Goal: Task Accomplishment & Management: Manage account settings

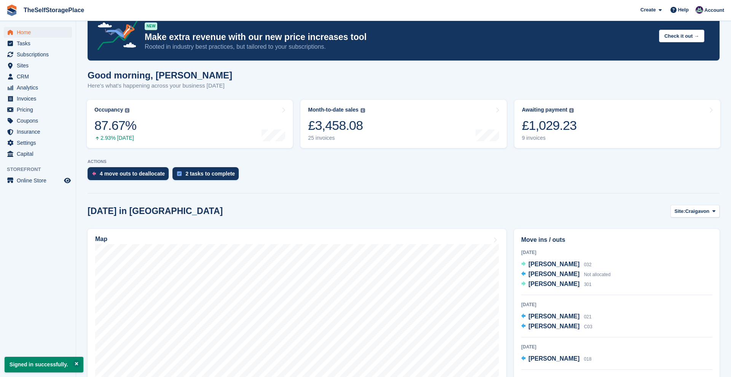
scroll to position [18, 0]
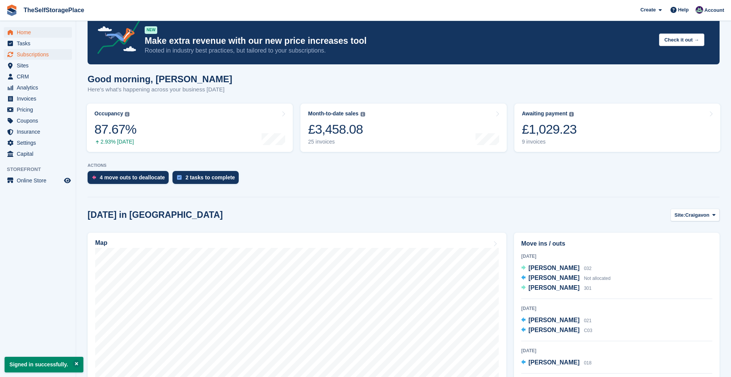
click at [48, 56] on span "Subscriptions" at bounding box center [40, 54] width 46 height 11
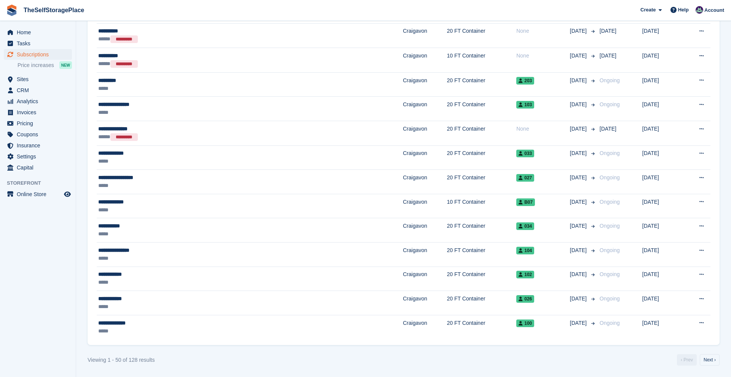
scroll to position [1007, 0]
click at [704, 361] on link "Next ›" at bounding box center [710, 359] width 20 height 11
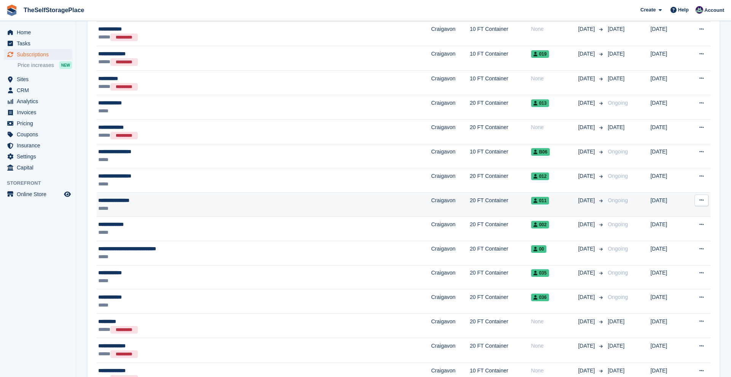
scroll to position [226, 0]
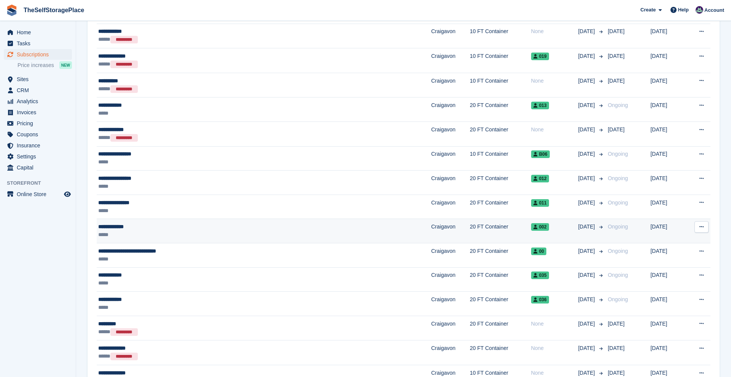
click at [129, 225] on div "**********" at bounding box center [202, 227] width 209 height 8
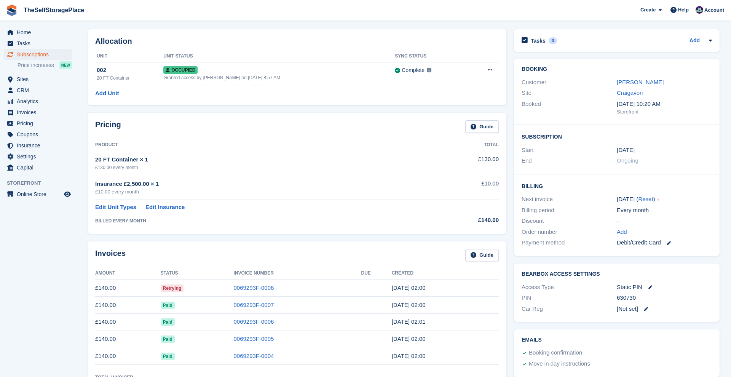
scroll to position [29, 0]
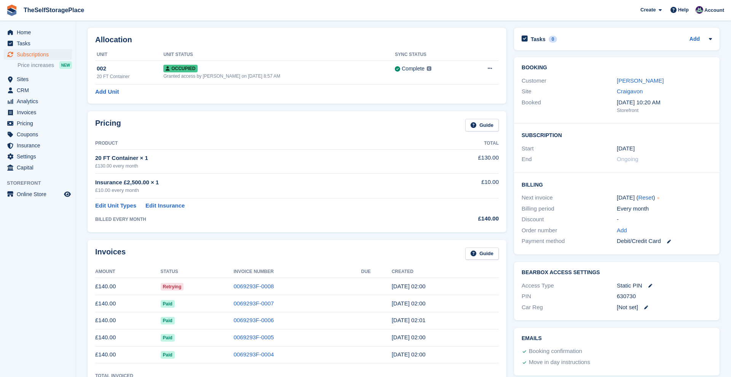
click at [671, 237] on link at bounding box center [666, 241] width 10 height 9
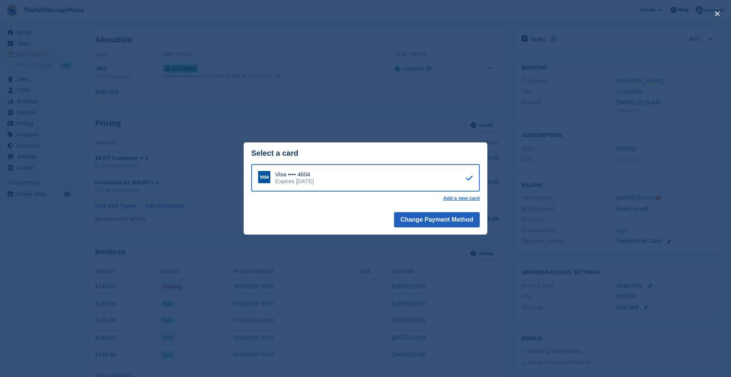
click at [448, 219] on button "Change Payment Method" at bounding box center [437, 219] width 86 height 15
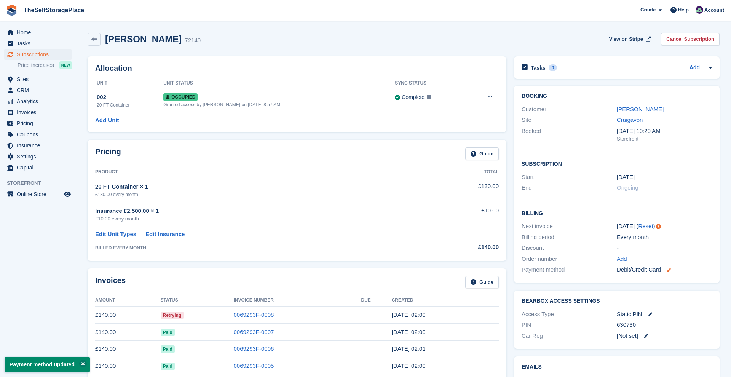
click at [670, 268] on icon at bounding box center [669, 270] width 4 height 4
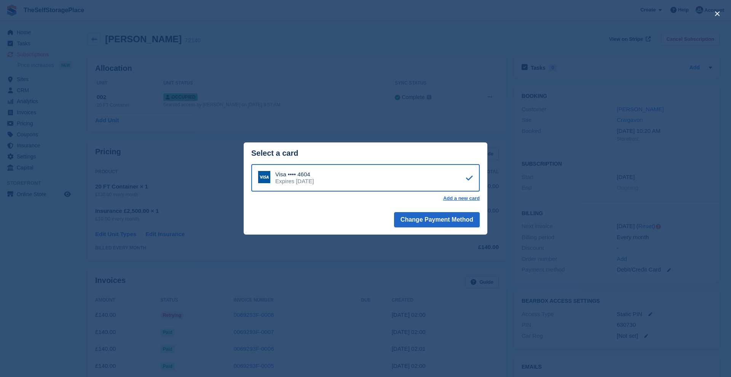
click at [197, 170] on div "close" at bounding box center [365, 188] width 731 height 377
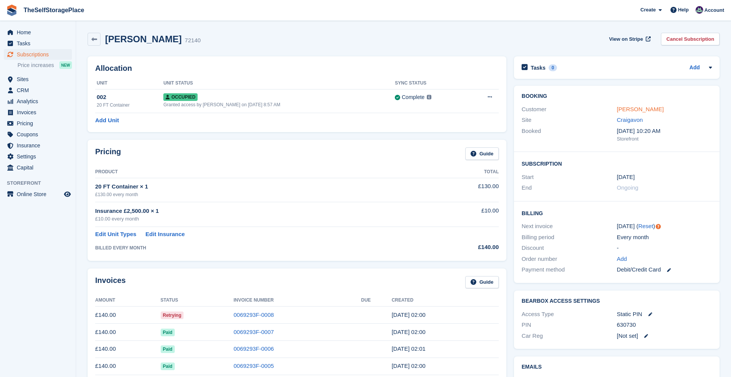
click at [629, 110] on link "Darren Devine" at bounding box center [640, 109] width 47 height 6
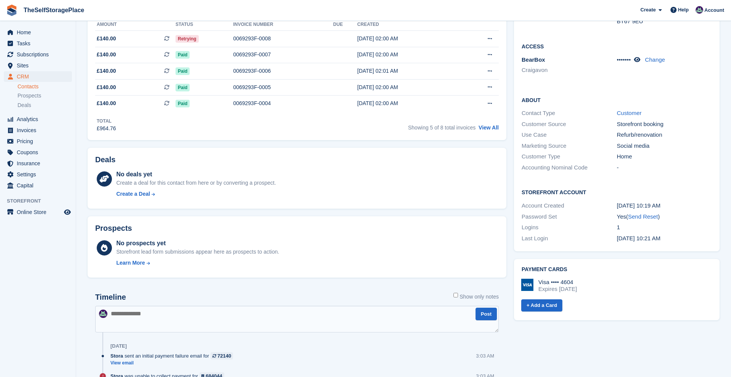
scroll to position [170, 0]
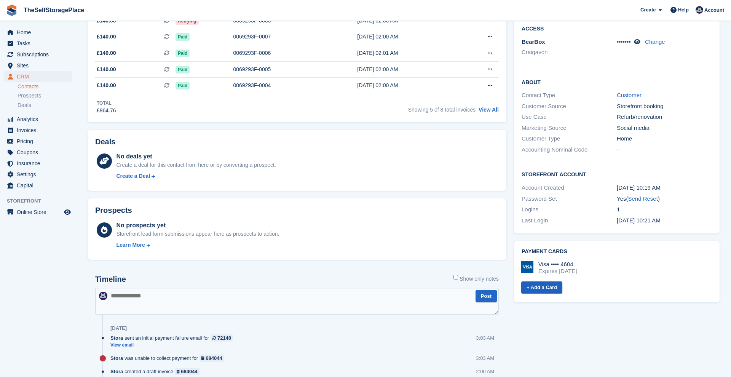
click at [550, 282] on link "+ Add a Card" at bounding box center [542, 288] width 41 height 13
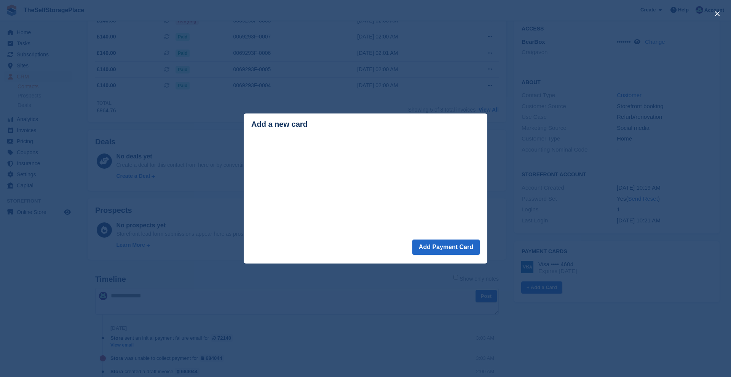
click at [532, 115] on div "close" at bounding box center [365, 188] width 731 height 377
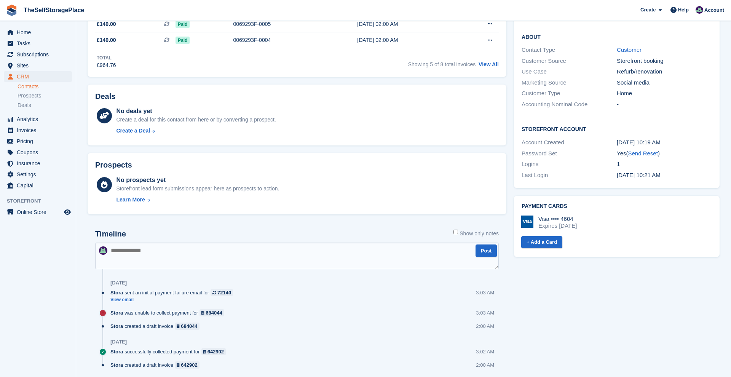
scroll to position [237, 0]
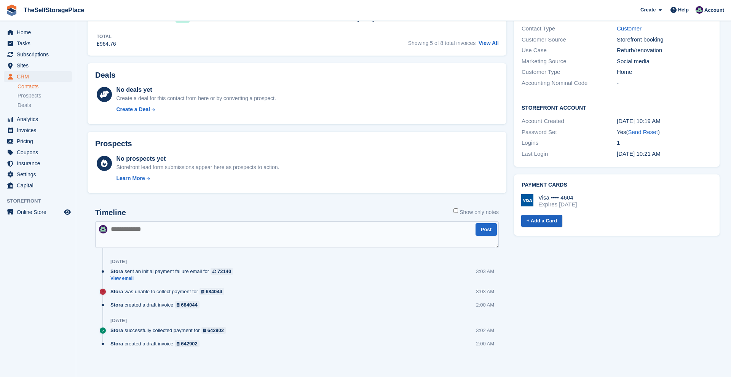
click at [552, 215] on link "+ Add a Card" at bounding box center [542, 221] width 41 height 13
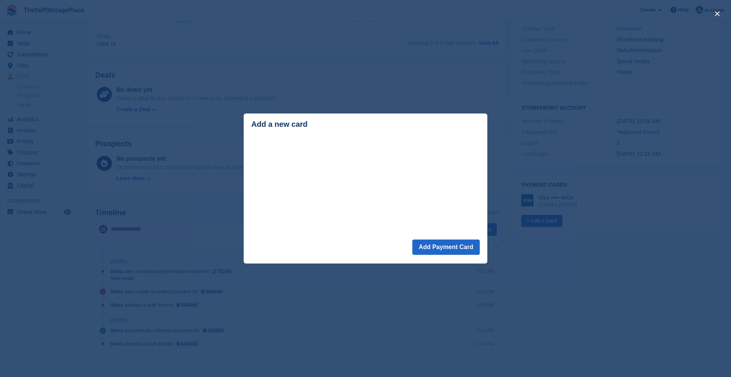
click at [346, 39] on div "close" at bounding box center [365, 188] width 731 height 377
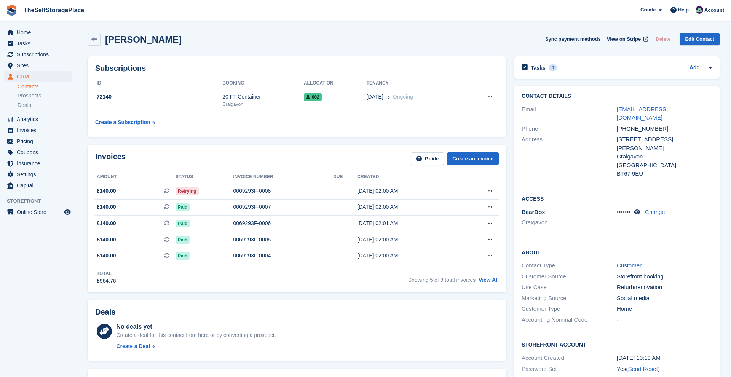
scroll to position [0, 0]
click at [491, 192] on icon at bounding box center [490, 191] width 4 height 5
click at [490, 192] on icon at bounding box center [490, 191] width 4 height 5
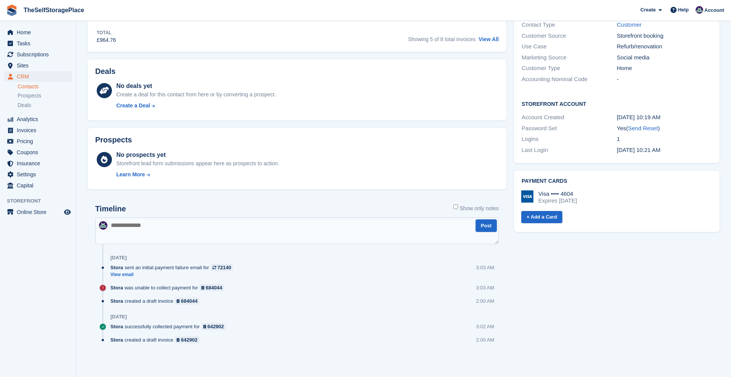
scroll to position [242, 0]
click at [556, 211] on link "+ Add a Card" at bounding box center [542, 217] width 41 height 13
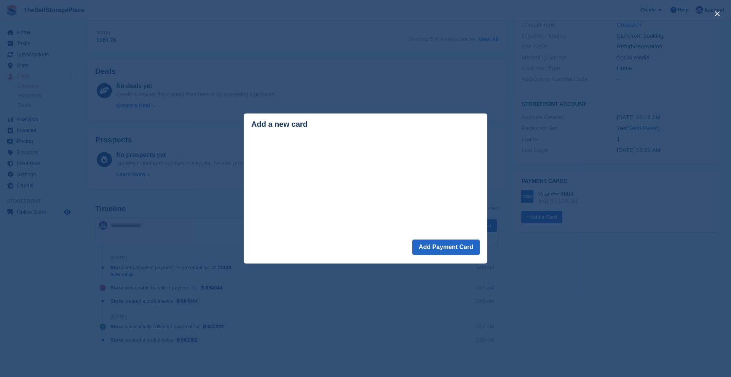
click at [556, 124] on div "close" at bounding box center [365, 188] width 731 height 377
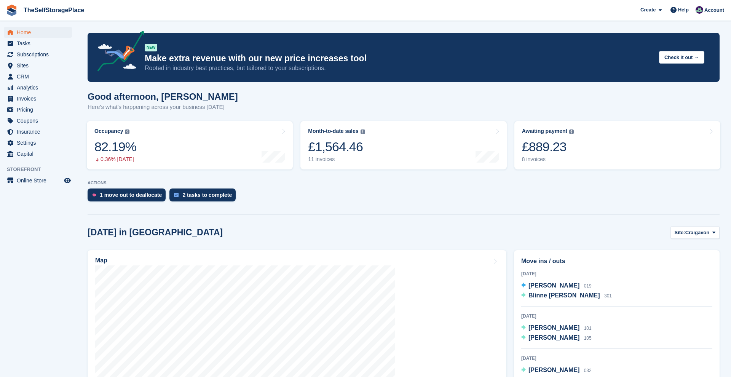
click at [36, 30] on span "Home" at bounding box center [40, 32] width 46 height 11
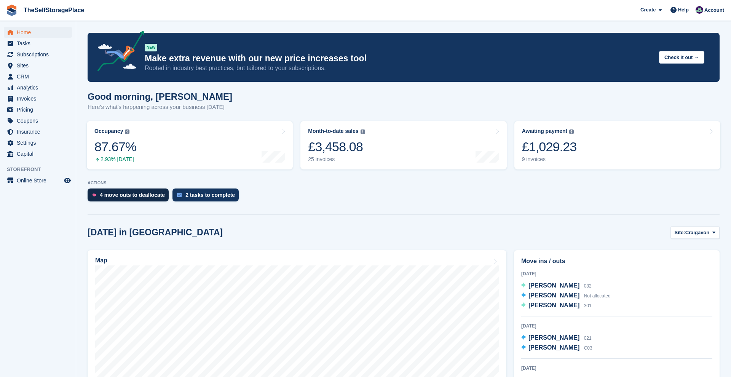
click at [144, 192] on div "4 move outs to deallocate" at bounding box center [132, 195] width 65 height 6
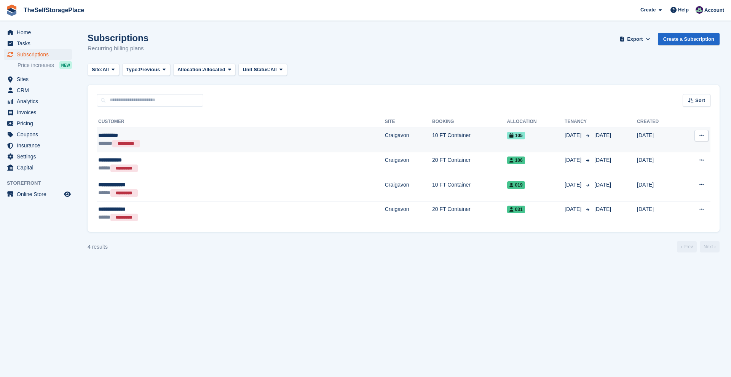
click at [432, 152] on td "10 FT Container" at bounding box center [469, 140] width 75 height 25
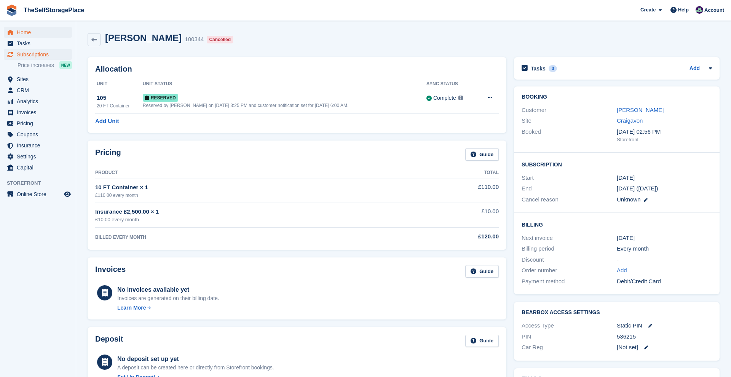
click at [31, 31] on span "Home" at bounding box center [40, 32] width 46 height 11
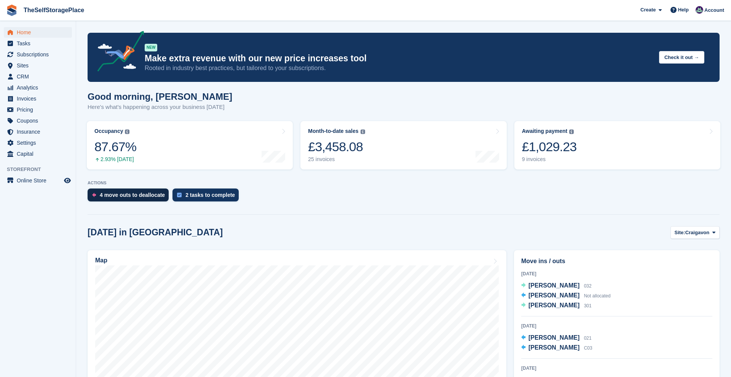
click at [142, 196] on div "4 move outs to deallocate" at bounding box center [132, 195] width 65 height 6
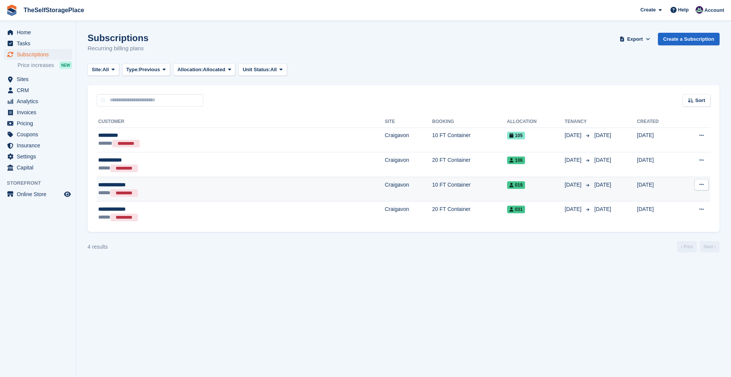
click at [122, 186] on div "**********" at bounding box center [171, 185] width 146 height 8
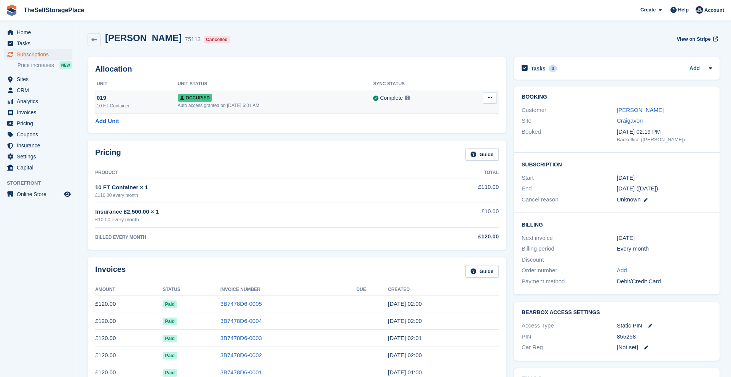
click at [491, 96] on icon at bounding box center [490, 97] width 4 height 5
click at [472, 127] on p "Deallocate" at bounding box center [460, 129] width 66 height 10
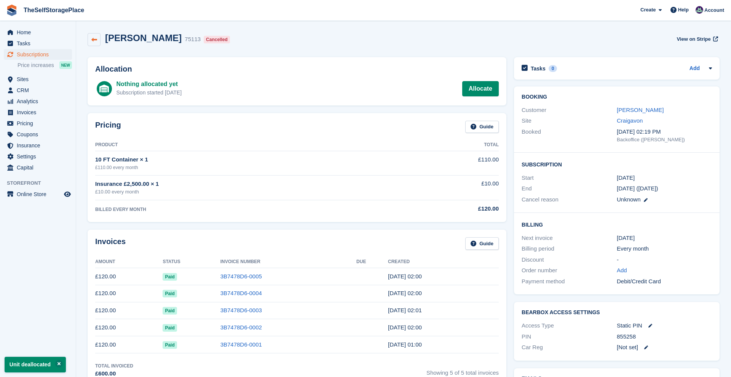
click at [96, 40] on icon at bounding box center [94, 40] width 6 height 6
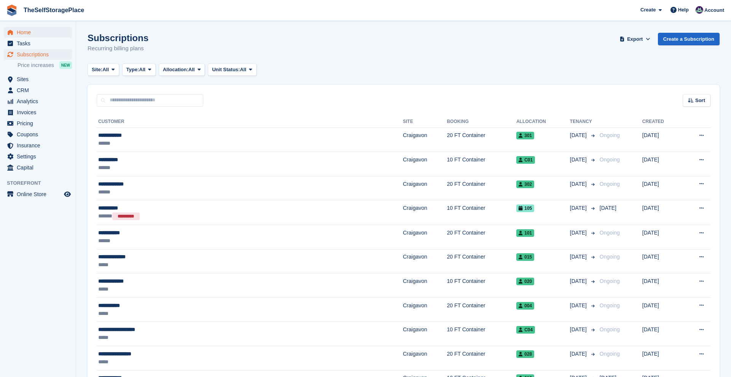
click at [40, 33] on span "Home" at bounding box center [40, 32] width 46 height 11
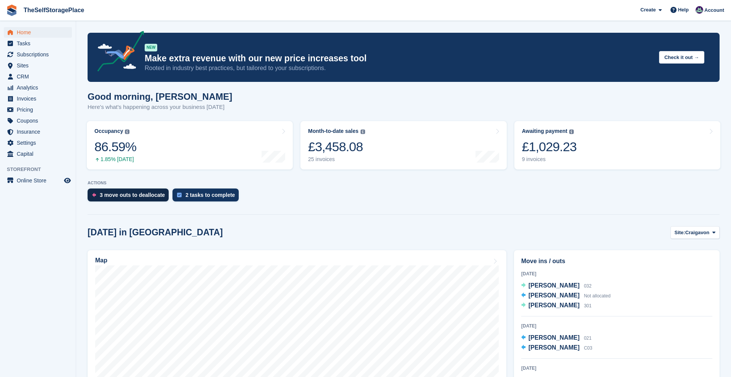
click at [132, 192] on div "3 move outs to deallocate" at bounding box center [132, 195] width 65 height 6
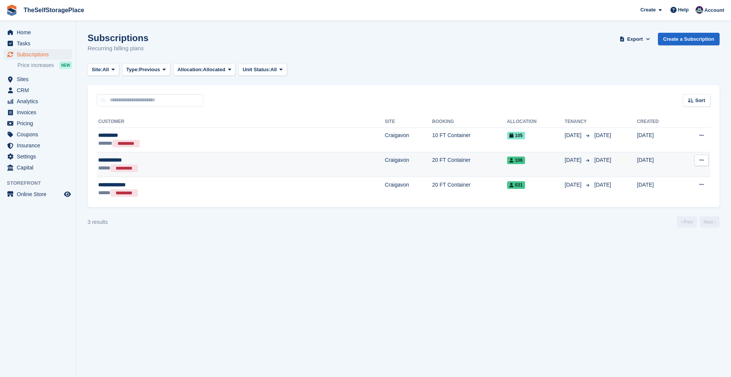
click at [507, 157] on div "106" at bounding box center [536, 160] width 58 height 8
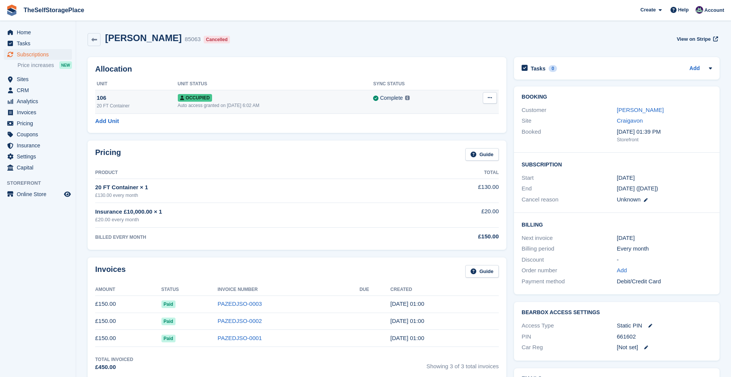
click at [494, 98] on button at bounding box center [490, 97] width 14 height 11
click at [444, 132] on p "Deallocate" at bounding box center [460, 129] width 66 height 10
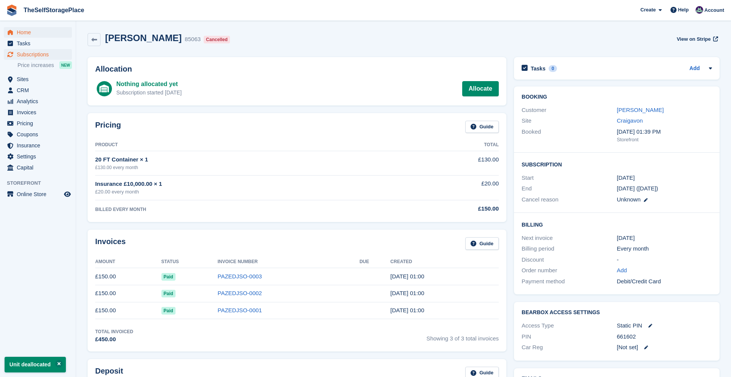
click at [27, 34] on span "Home" at bounding box center [40, 32] width 46 height 11
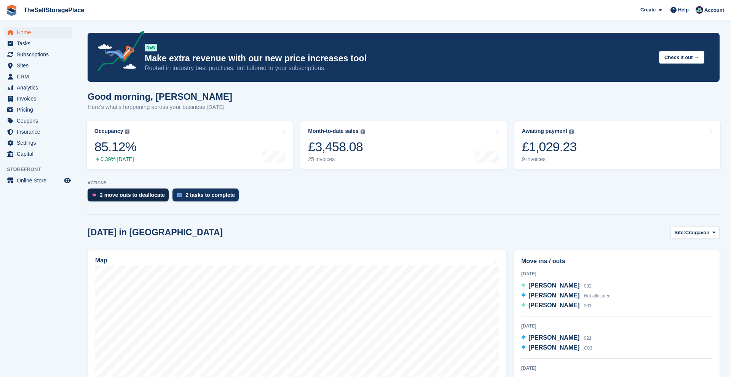
click at [140, 197] on div "2 move outs to deallocate" at bounding box center [132, 195] width 65 height 6
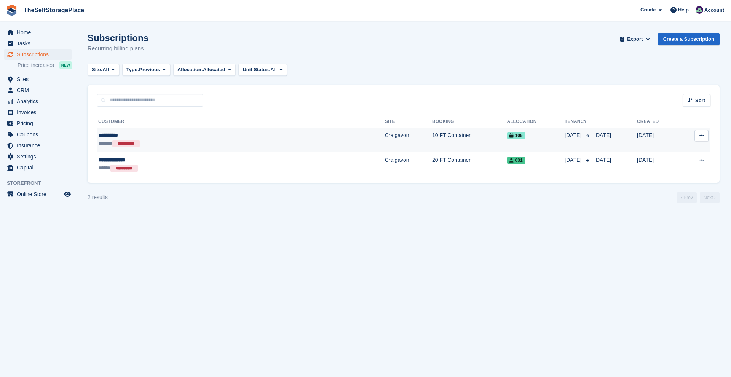
click at [169, 132] on div "**********" at bounding box center [171, 135] width 146 height 8
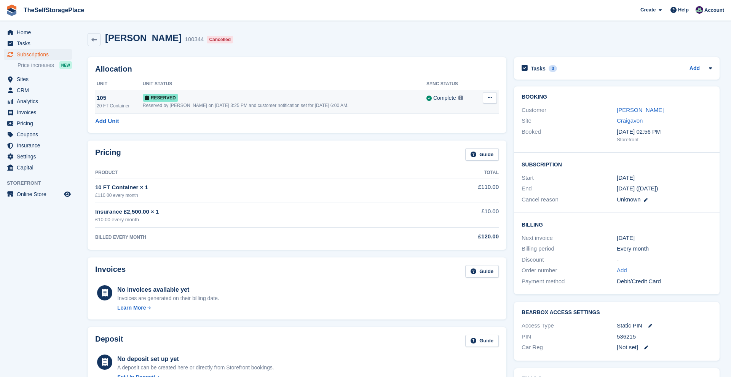
click at [490, 97] on icon at bounding box center [490, 97] width 4 height 5
click at [470, 130] on p "Deallocate" at bounding box center [460, 129] width 66 height 10
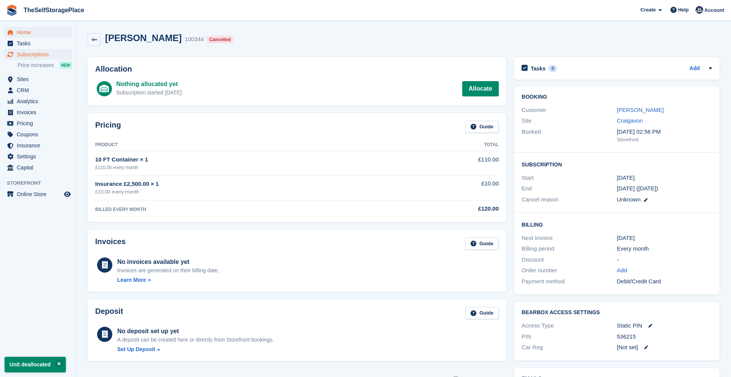
click at [37, 35] on span "Home" at bounding box center [40, 32] width 46 height 11
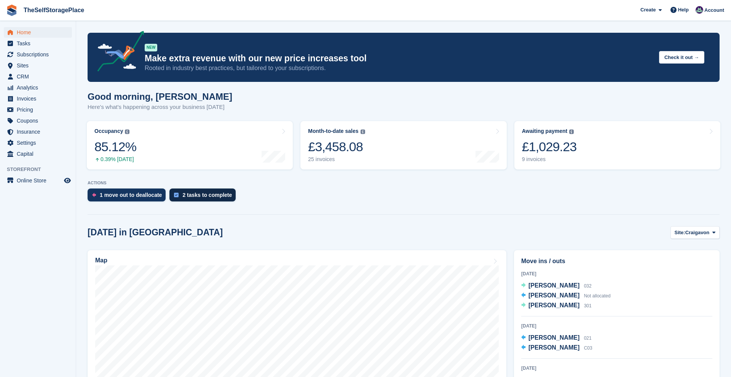
click at [225, 194] on div "2 tasks to complete" at bounding box center [207, 195] width 50 height 6
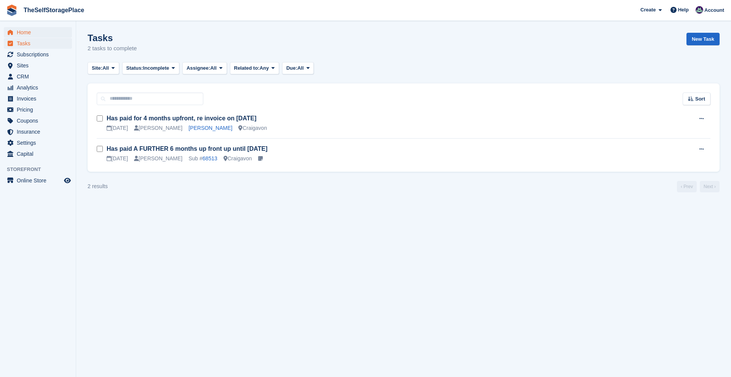
click at [33, 32] on span "Home" at bounding box center [40, 32] width 46 height 11
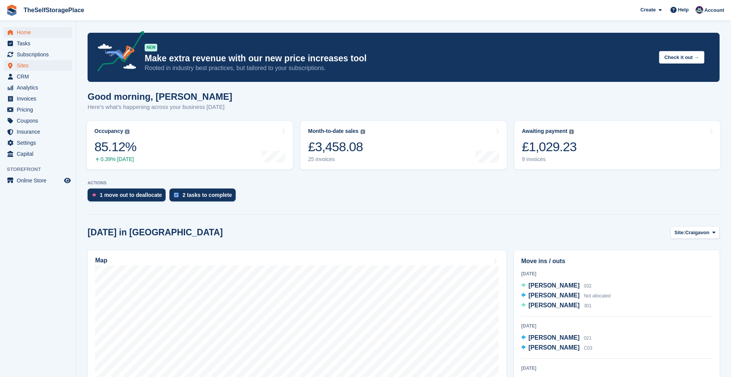
click at [34, 66] on span "Sites" at bounding box center [40, 65] width 46 height 11
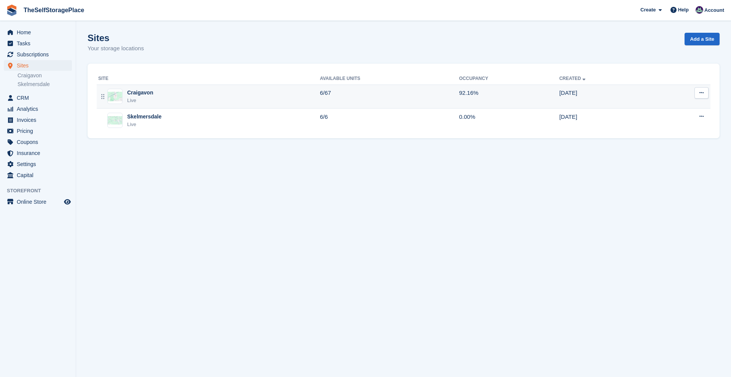
click at [221, 90] on div "Craigavon Live" at bounding box center [209, 97] width 222 height 16
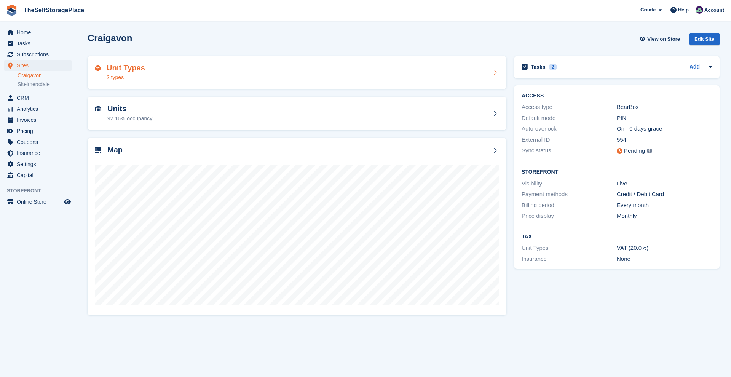
click at [218, 81] on div "Unit Types 2 types" at bounding box center [297, 73] width 404 height 18
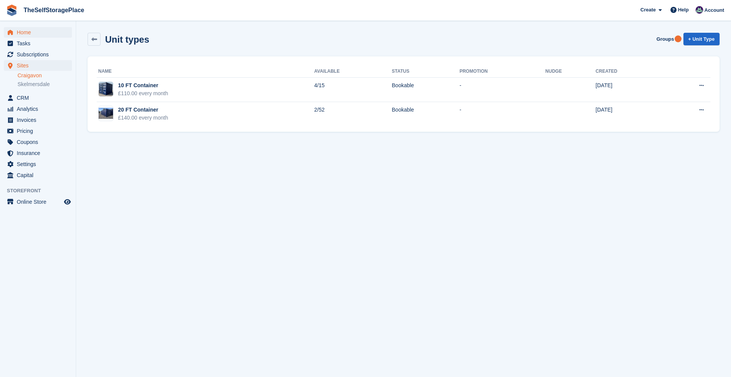
click at [37, 32] on span "Home" at bounding box center [40, 32] width 46 height 11
